Goal: Task Accomplishment & Management: Use online tool/utility

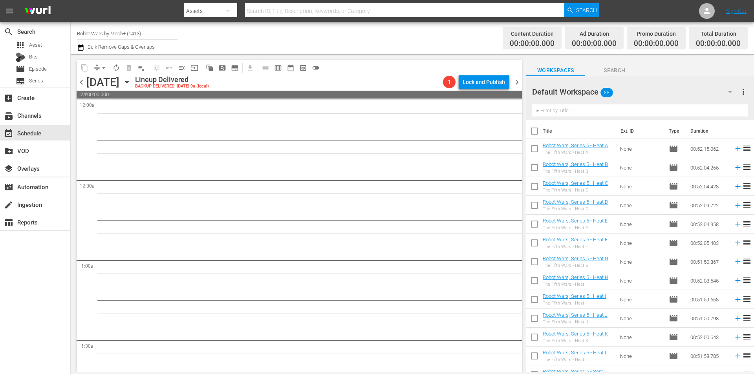
click at [133, 87] on div "[DATE] [DATE]" at bounding box center [109, 82] width 47 height 13
click at [131, 84] on icon "button" at bounding box center [126, 82] width 9 height 9
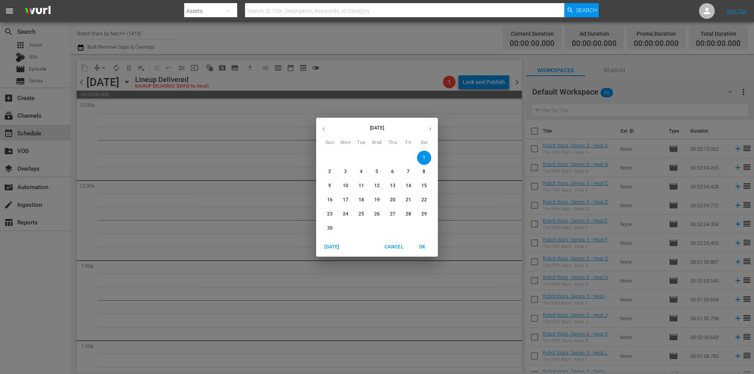
click at [325, 243] on span "[DATE]" at bounding box center [331, 247] width 19 height 8
click at [425, 246] on span "OK" at bounding box center [422, 247] width 19 height 8
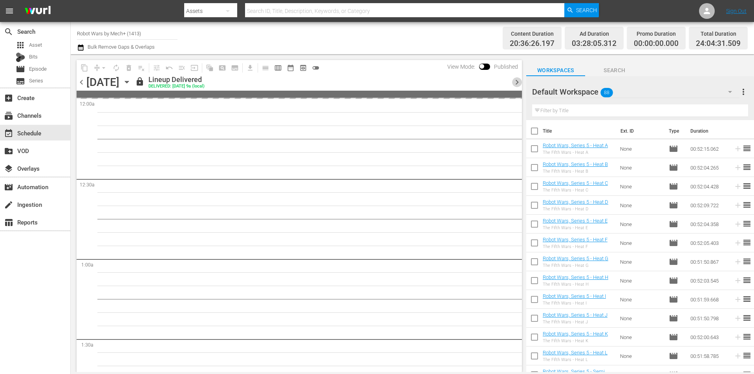
click at [519, 84] on span "chevron_right" at bounding box center [517, 82] width 10 height 10
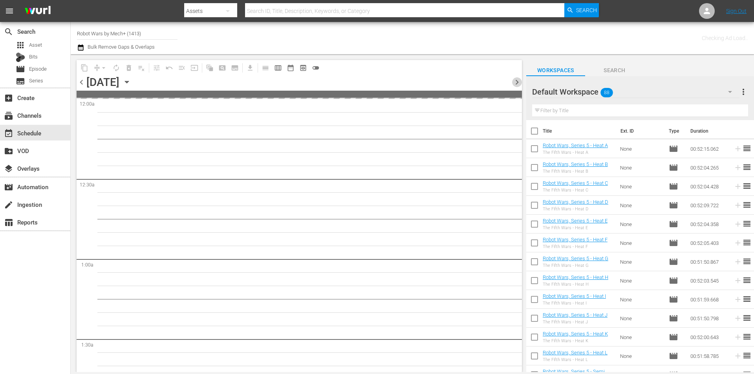
click at [519, 84] on span "chevron_right" at bounding box center [517, 82] width 10 height 10
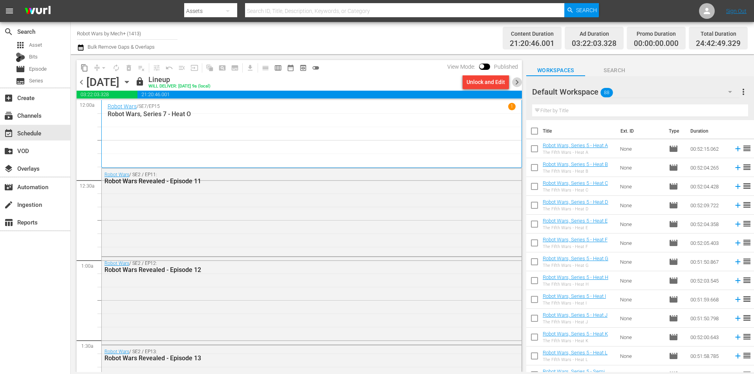
click at [517, 82] on span "chevron_right" at bounding box center [517, 82] width 10 height 10
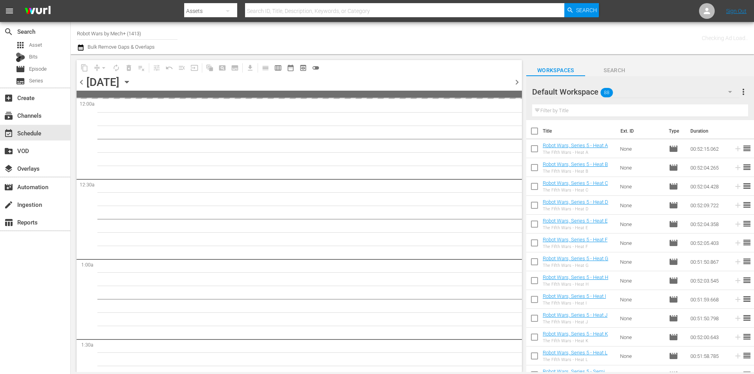
click at [517, 82] on span "chevron_right" at bounding box center [517, 82] width 10 height 10
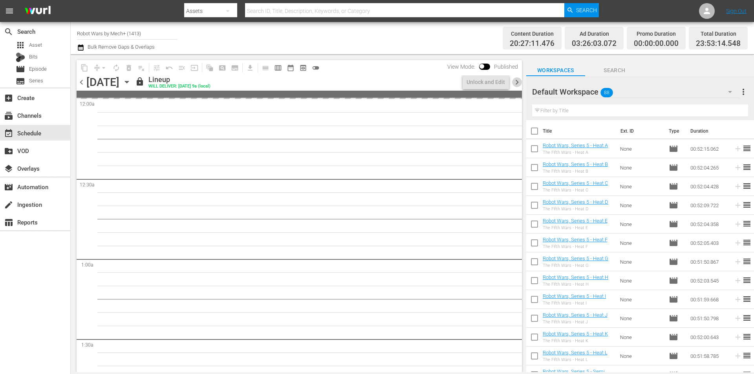
click at [517, 82] on span "chevron_right" at bounding box center [517, 82] width 10 height 10
